Goal: Task Accomplishment & Management: Manage account settings

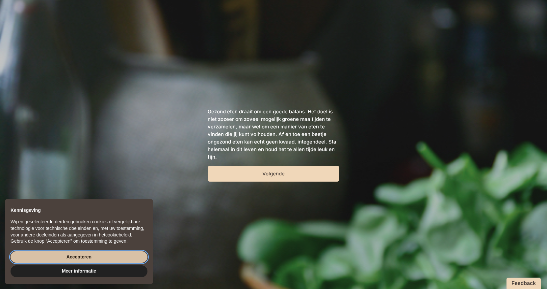
click at [68, 257] on button "Accepteren" at bounding box center [79, 258] width 137 height 12
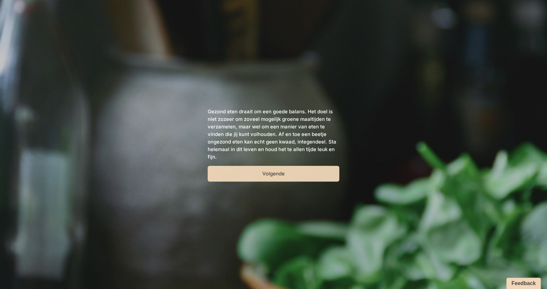
click at [276, 173] on button "Volgende" at bounding box center [274, 174] width 132 height 16
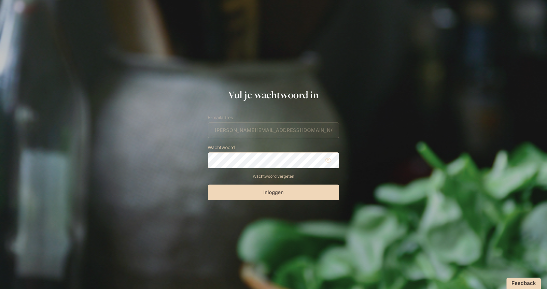
click at [328, 159] on icon at bounding box center [328, 160] width 7 height 7
click at [267, 193] on button "Inloggen" at bounding box center [274, 193] width 132 height 16
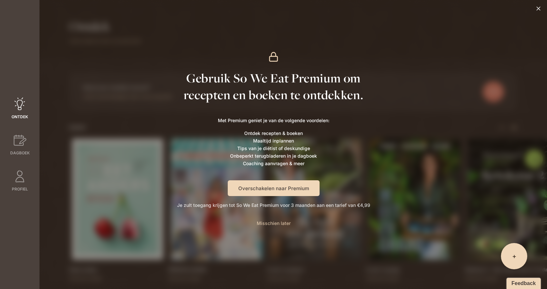
drag, startPoint x: 277, startPoint y: 220, endPoint x: 279, endPoint y: 223, distance: 4.0
click at [278, 223] on p "Misschien later" at bounding box center [274, 229] width 34 height 18
click at [271, 223] on span "Misschien later" at bounding box center [274, 224] width 34 height 6
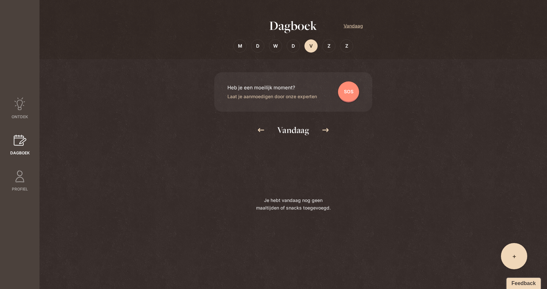
click at [512, 257] on span "+" at bounding box center [514, 256] width 4 height 9
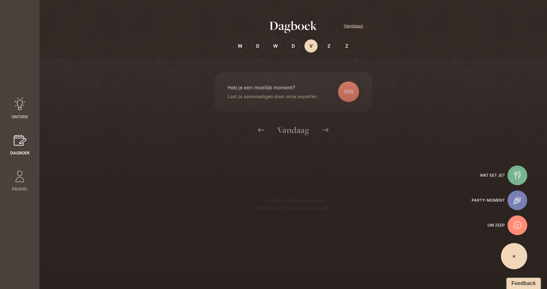
click at [20, 102] on icon at bounding box center [19, 104] width 13 height 13
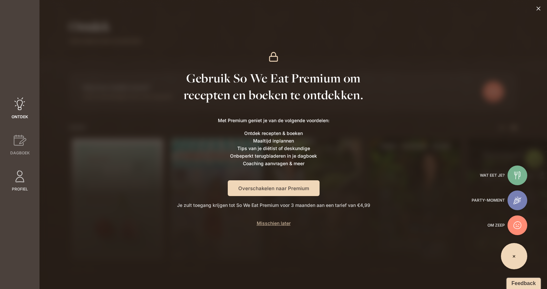
click at [22, 175] on icon at bounding box center [19, 177] width 9 height 12
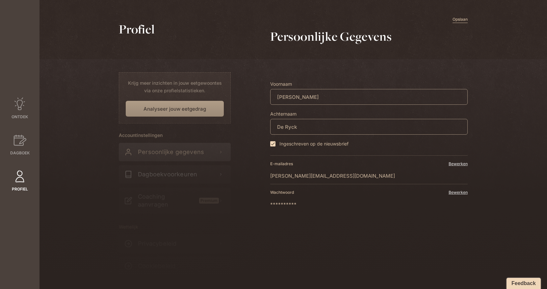
click at [152, 103] on div at bounding box center [273, 168] width 547 height 241
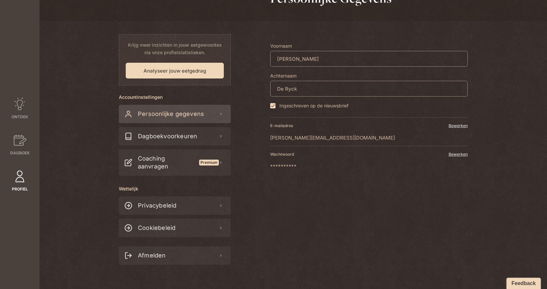
scroll to position [39, 0]
